Goal: Check status: Check status

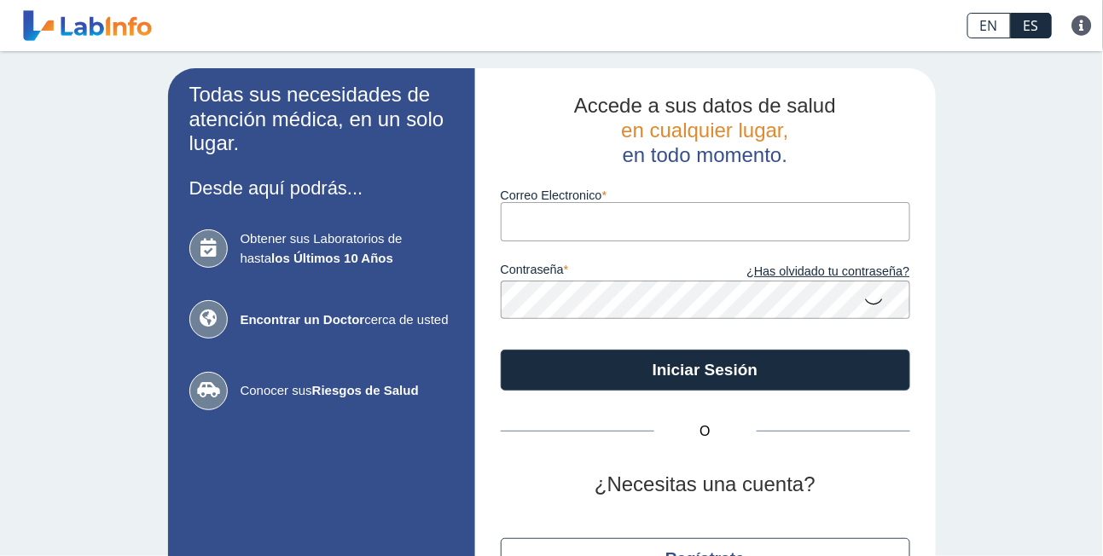
type input "[EMAIL_ADDRESS][DOMAIN_NAME]"
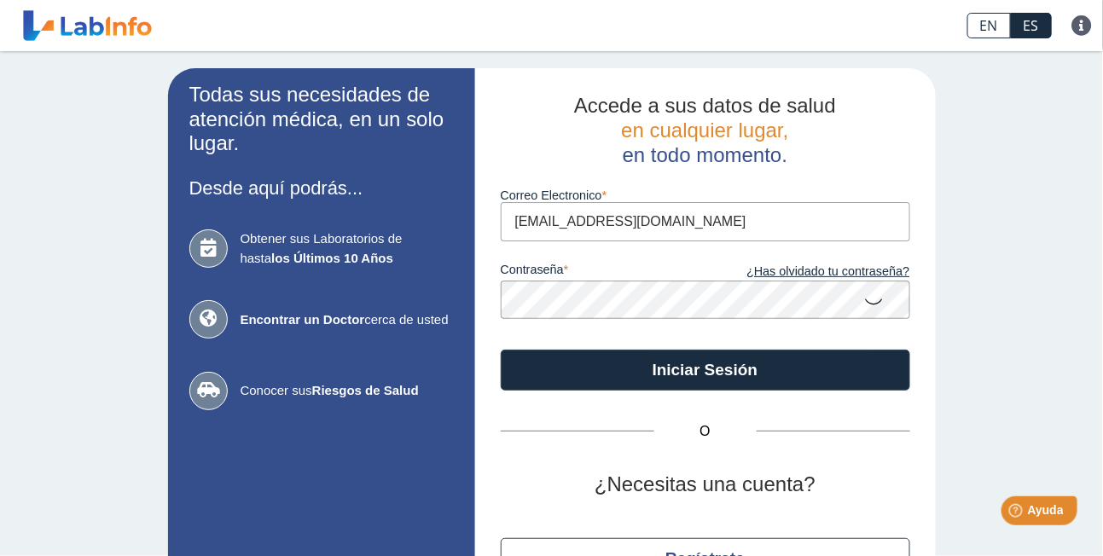
click at [868, 301] on icon at bounding box center [874, 300] width 20 height 33
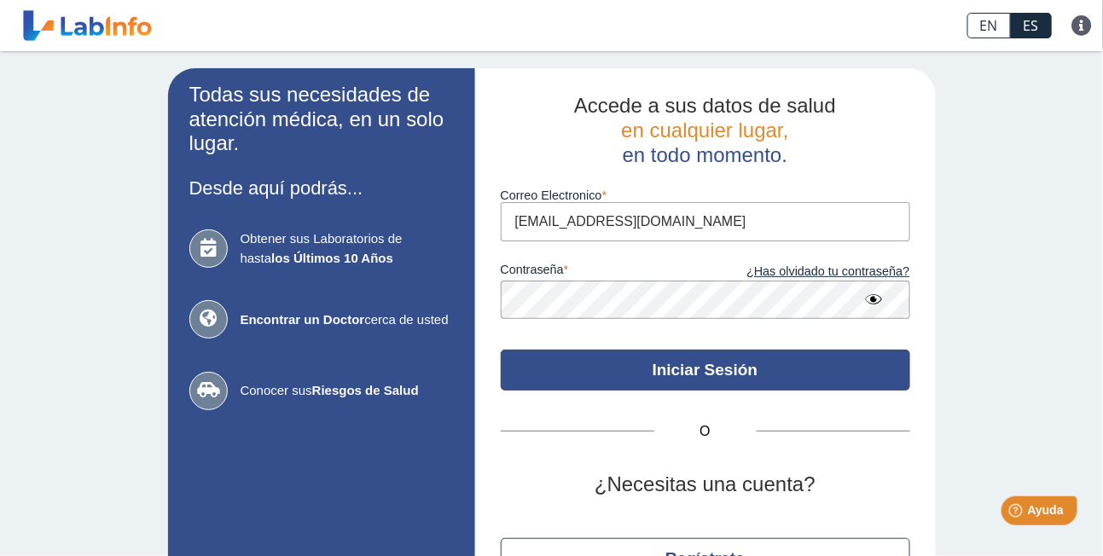
click at [762, 372] on button "Iniciar Sesión" at bounding box center [706, 370] width 410 height 41
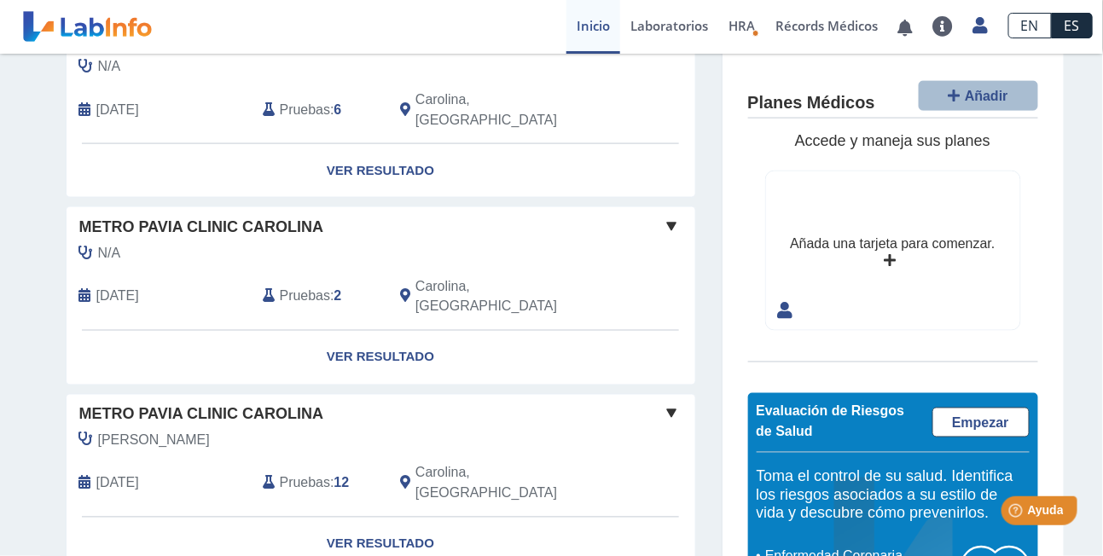
scroll to position [726, 0]
click at [410, 519] on link "Ver Resultado" at bounding box center [381, 546] width 629 height 54
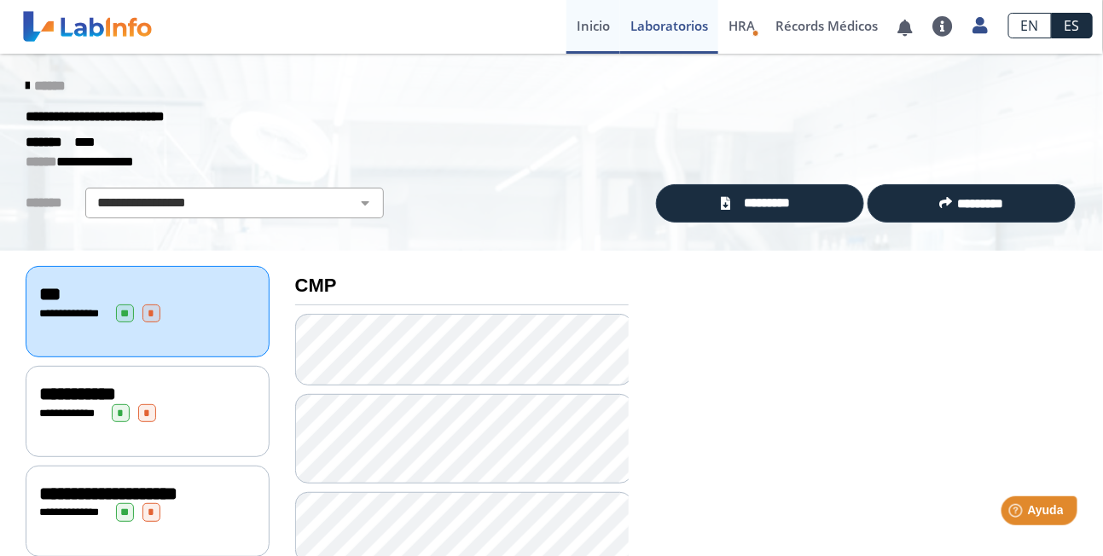
click at [588, 20] on link "Inicio" at bounding box center [594, 27] width 54 height 54
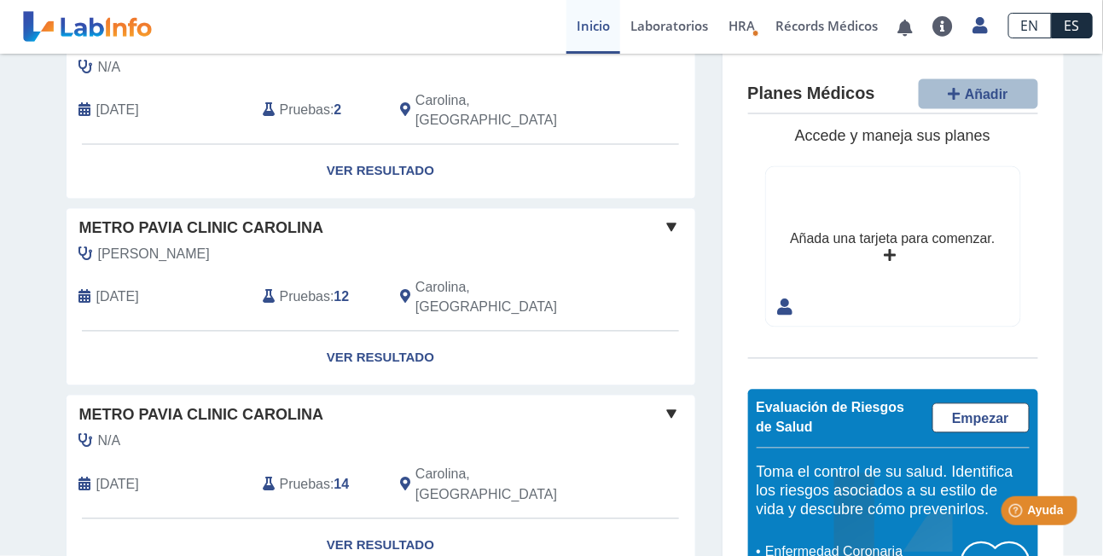
scroll to position [1007, 0]
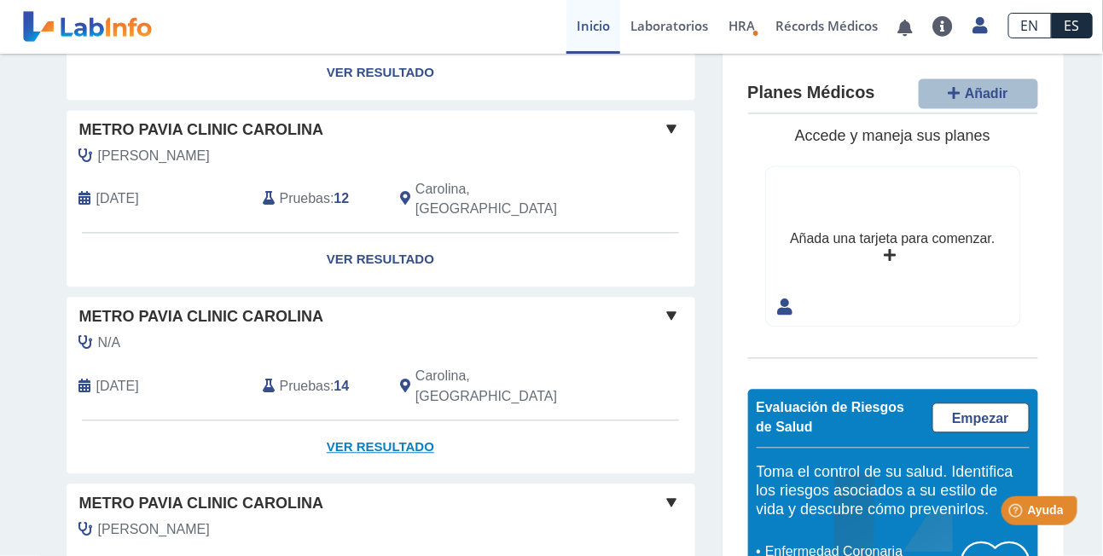
click at [363, 422] on link "Ver Resultado" at bounding box center [381, 449] width 629 height 54
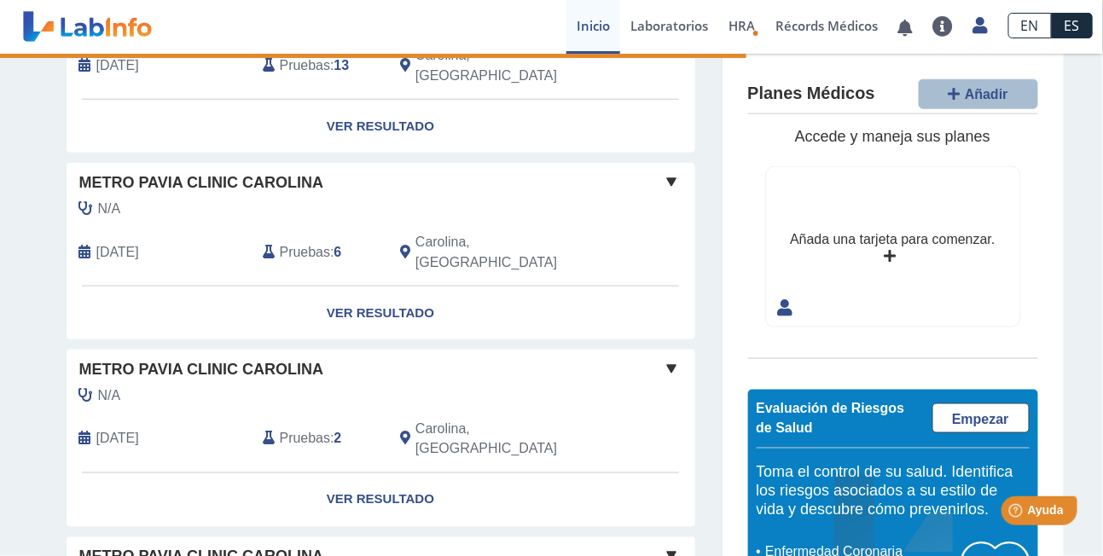
scroll to position [722, 0]
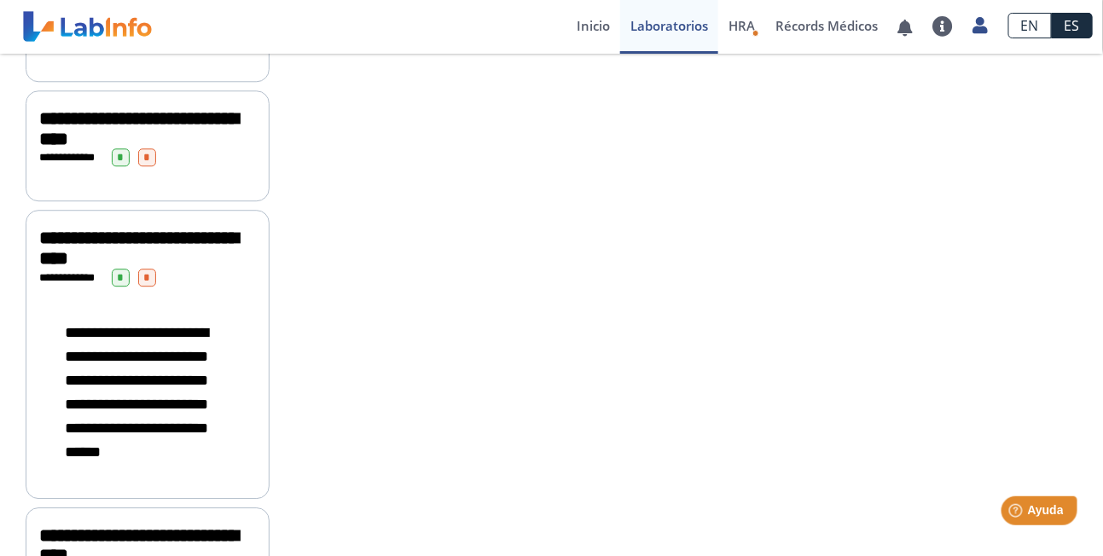
scroll to position [1519, 0]
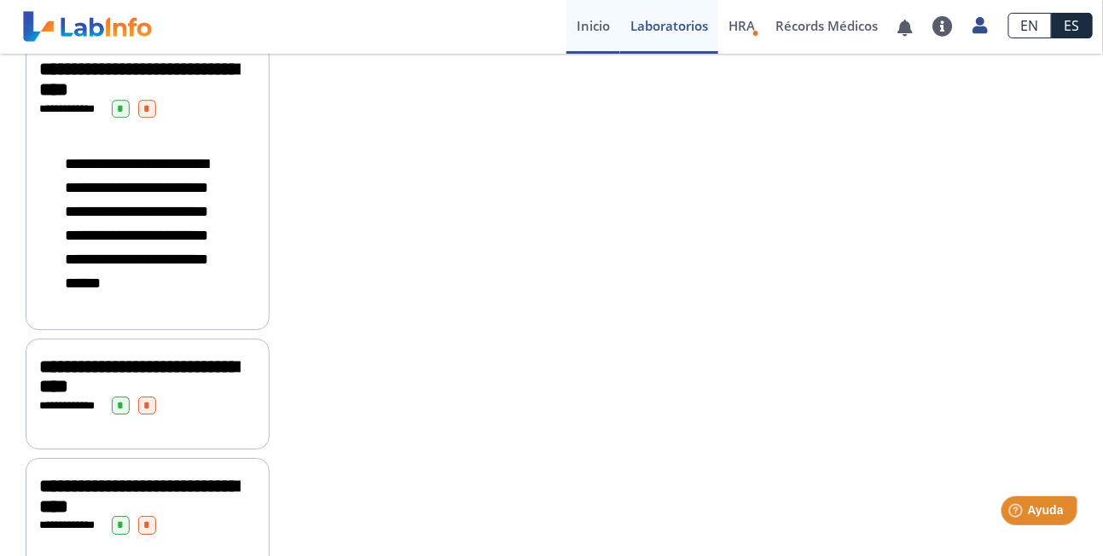
click at [575, 17] on link "Inicio" at bounding box center [594, 27] width 54 height 54
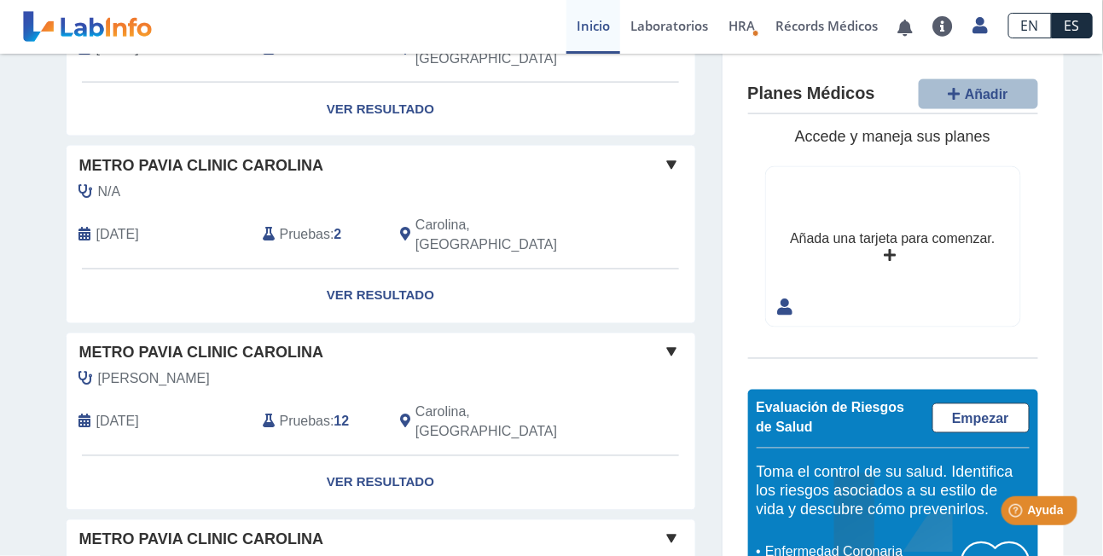
scroll to position [722, 0]
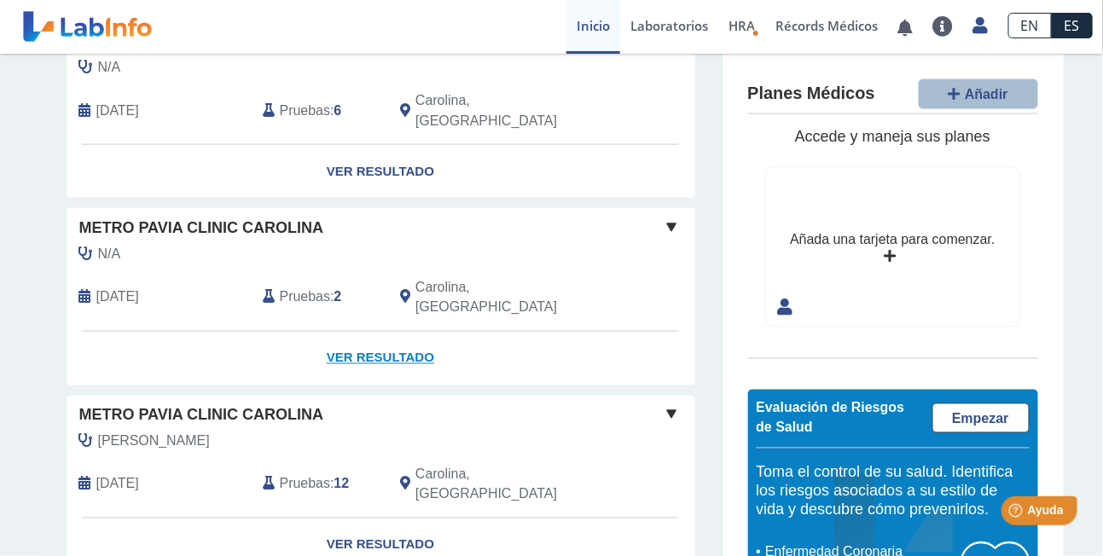
click at [379, 332] on link "Ver Resultado" at bounding box center [381, 359] width 629 height 54
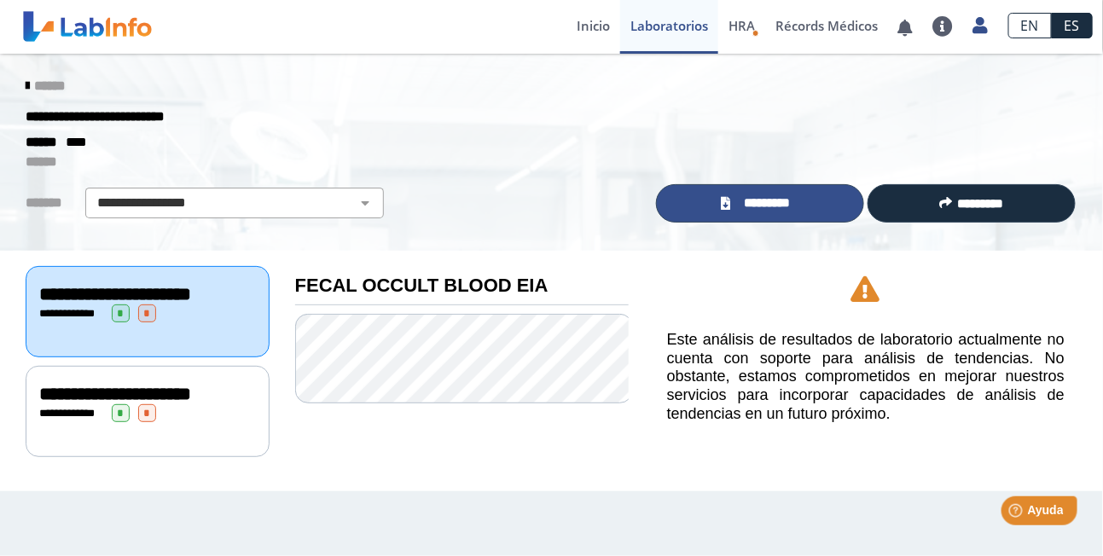
click at [783, 202] on span "*********" at bounding box center [767, 204] width 62 height 20
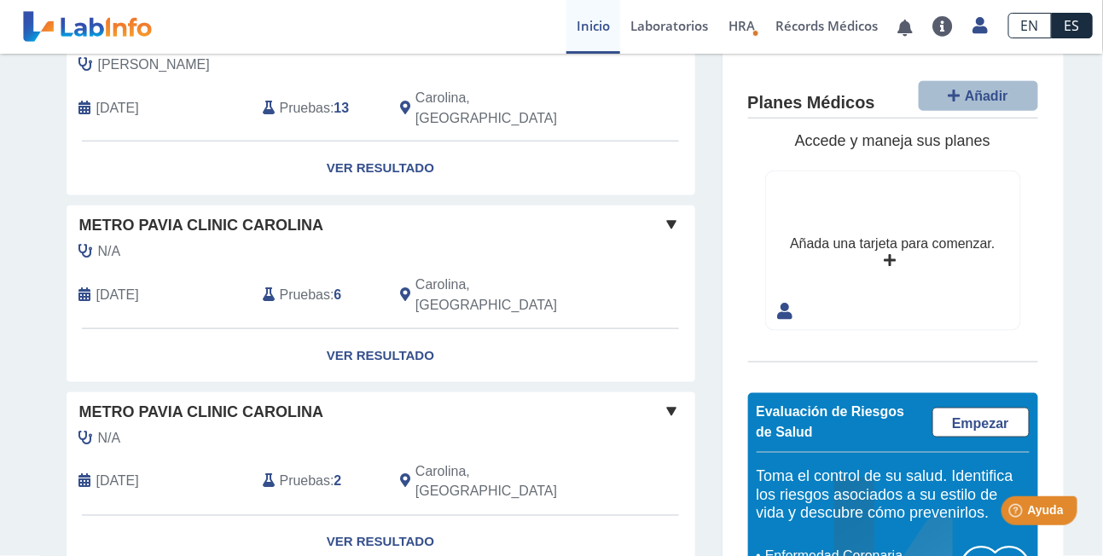
scroll to position [711, 0]
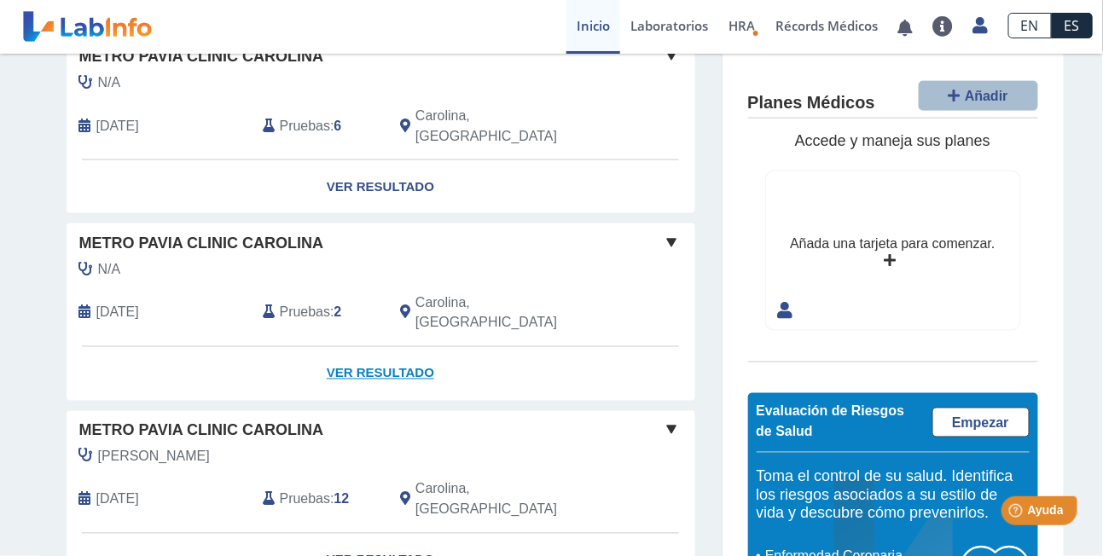
click at [414, 347] on link "Ver Resultado" at bounding box center [381, 374] width 629 height 54
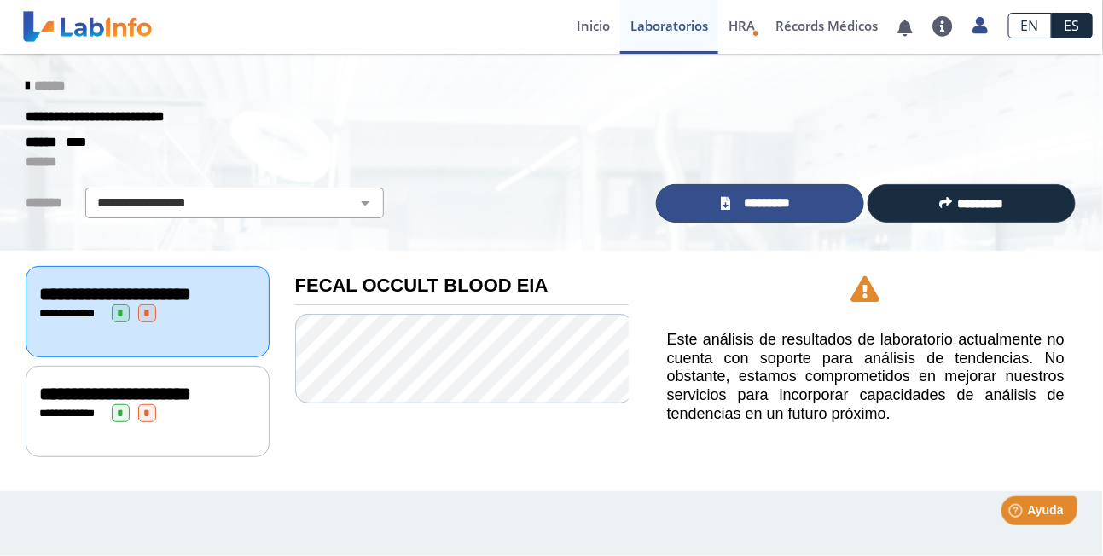
click at [744, 213] on link "*********" at bounding box center [760, 203] width 208 height 38
